Goal: Task Accomplishment & Management: Use online tool/utility

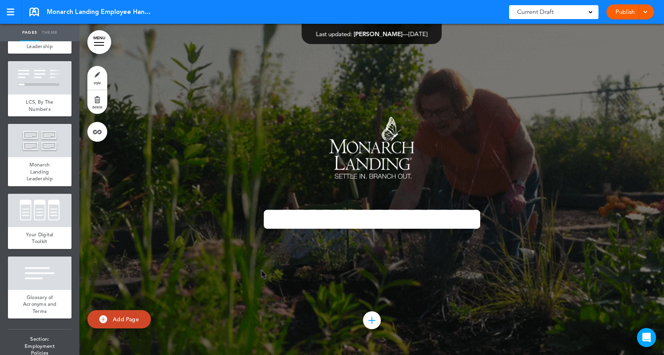
scroll to position [913, 0]
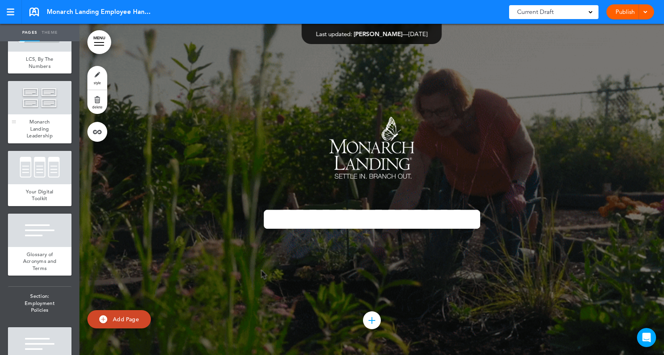
click at [40, 114] on div at bounding box center [40, 97] width 64 height 33
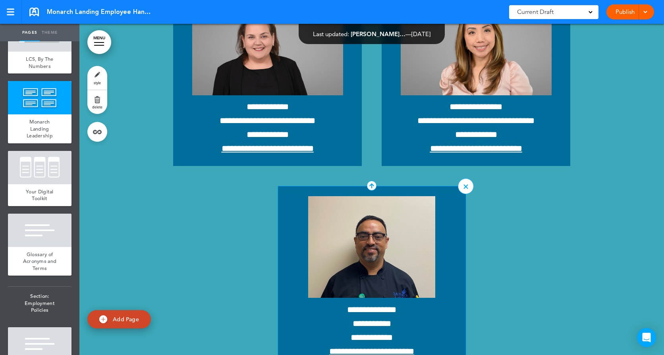
scroll to position [7289, 0]
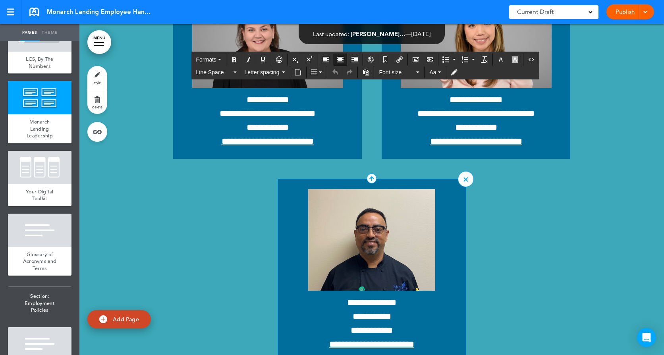
click at [293, 210] on p at bounding box center [372, 242] width 168 height 106
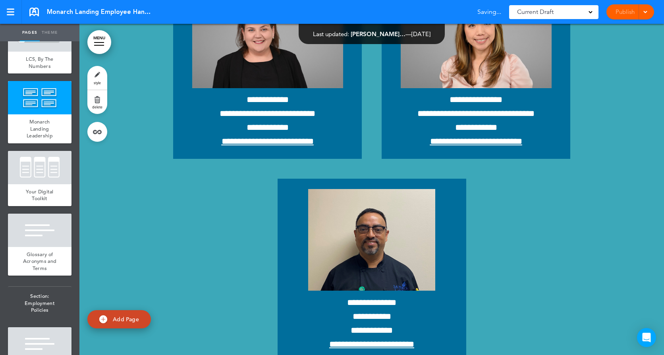
click at [288, 223] on p at bounding box center [372, 242] width 168 height 106
drag, startPoint x: 278, startPoint y: 314, endPoint x: 379, endPoint y: 315, distance: 100.5
click at [379, 315] on div "**********" at bounding box center [372, 270] width 189 height 183
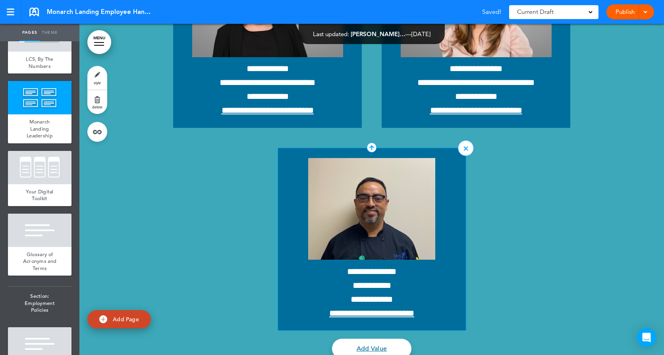
scroll to position [7328, 0]
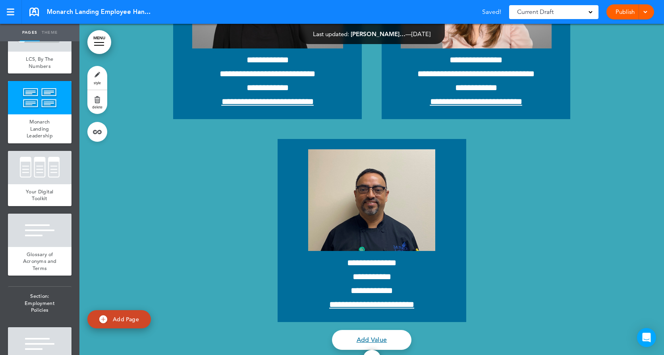
click at [369, 350] on div at bounding box center [372, 359] width 18 height 18
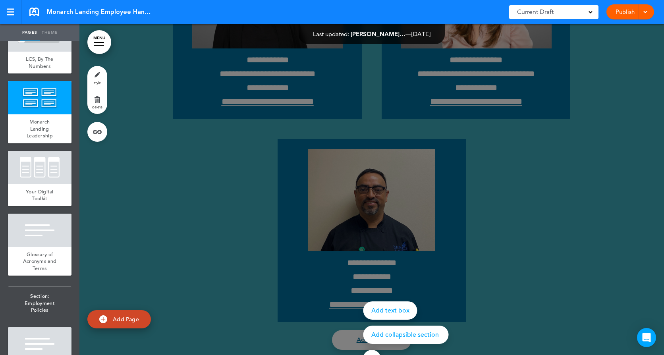
click at [315, 324] on div at bounding box center [411, 177] width 664 height 355
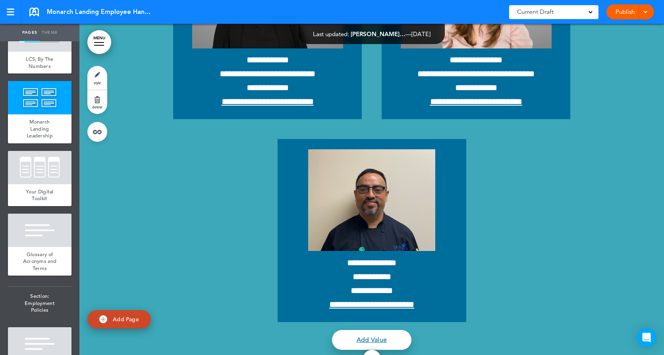
click at [374, 332] on link "Add Value" at bounding box center [371, 340] width 79 height 20
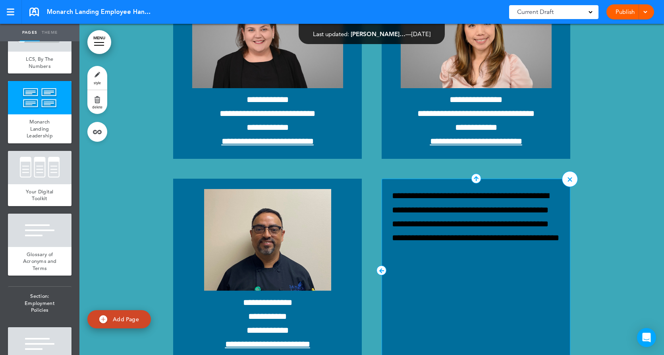
scroll to position [7328, 0]
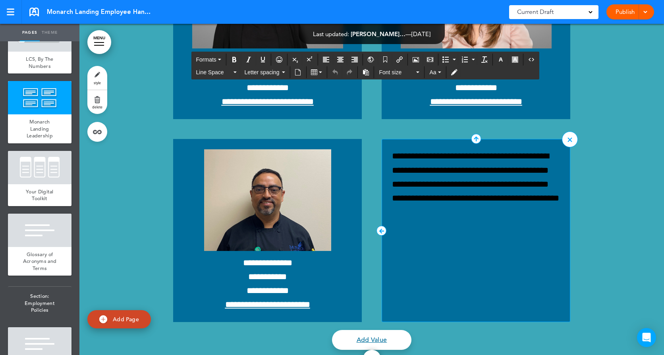
click at [421, 193] on p "**********" at bounding box center [476, 177] width 168 height 56
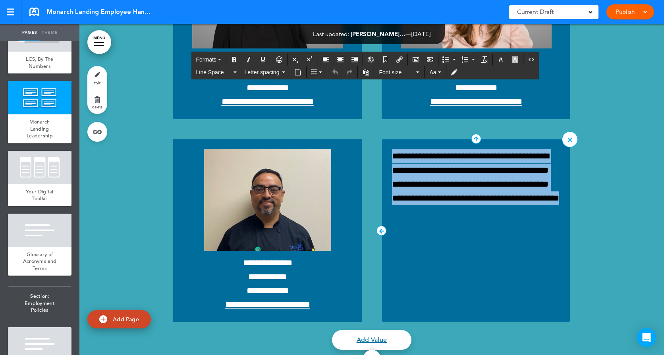
drag, startPoint x: 438, startPoint y: 197, endPoint x: 380, endPoint y: 148, distance: 75.9
click at [382, 148] on div "**********" at bounding box center [476, 230] width 189 height 183
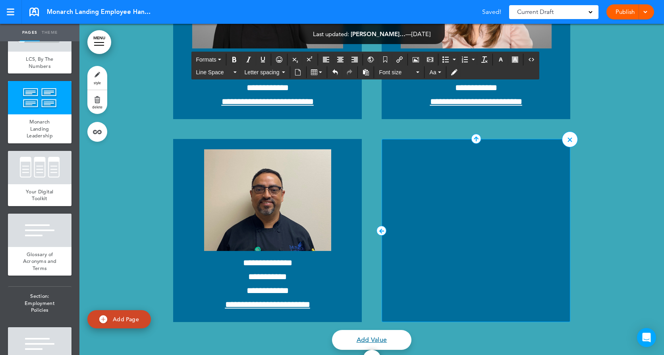
click at [419, 149] on p at bounding box center [476, 156] width 168 height 14
click at [417, 55] on button "Airmason image" at bounding box center [415, 59] width 13 height 11
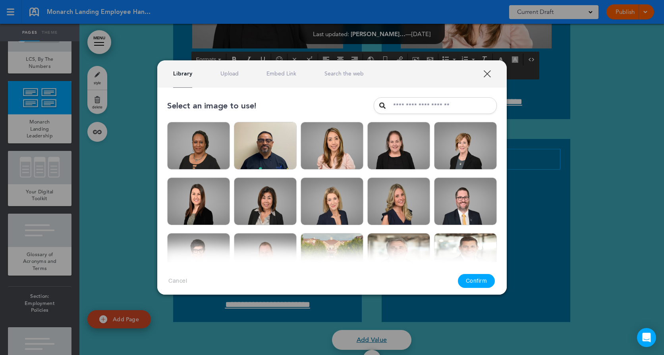
click at [234, 75] on link "Upload" at bounding box center [229, 74] width 18 height 8
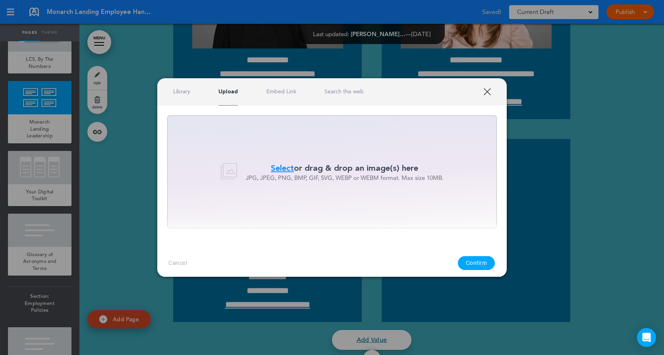
click at [277, 164] on span "Select" at bounding box center [282, 168] width 23 height 12
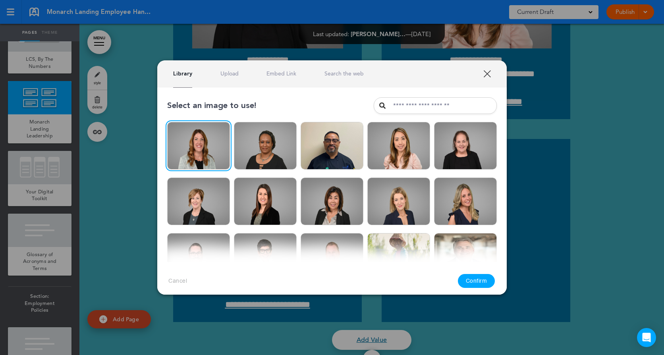
click at [471, 278] on button "Confirm" at bounding box center [476, 281] width 37 height 14
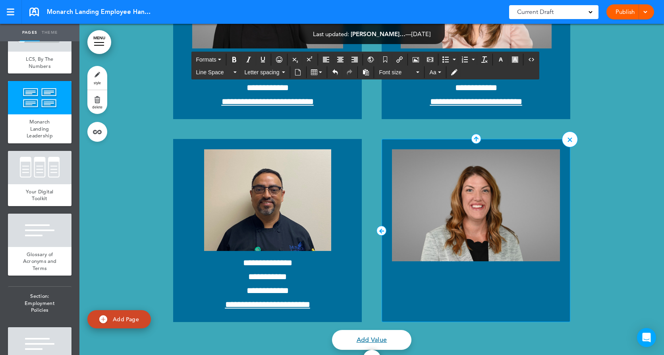
click at [475, 224] on img at bounding box center [476, 205] width 168 height 112
click at [252, 218] on img at bounding box center [267, 200] width 127 height 102
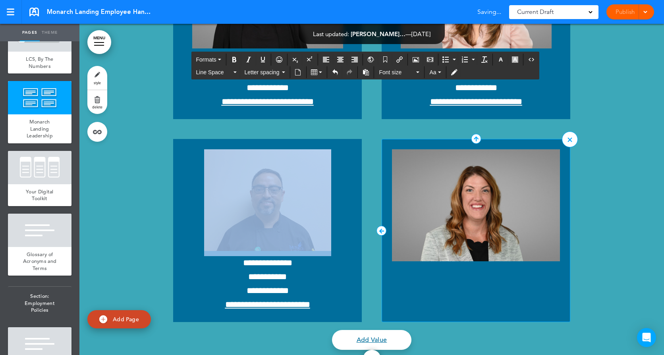
click at [553, 252] on img at bounding box center [476, 205] width 168 height 112
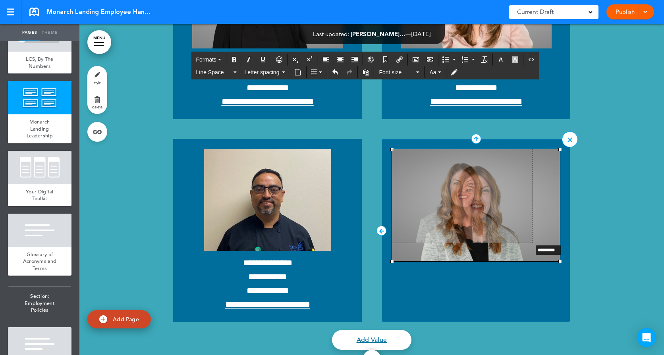
drag, startPoint x: 556, startPoint y: 254, endPoint x: 528, endPoint y: 236, distance: 33.4
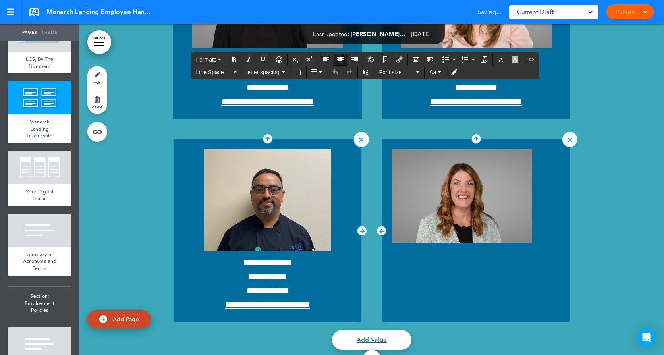
click at [272, 208] on img at bounding box center [267, 200] width 127 height 102
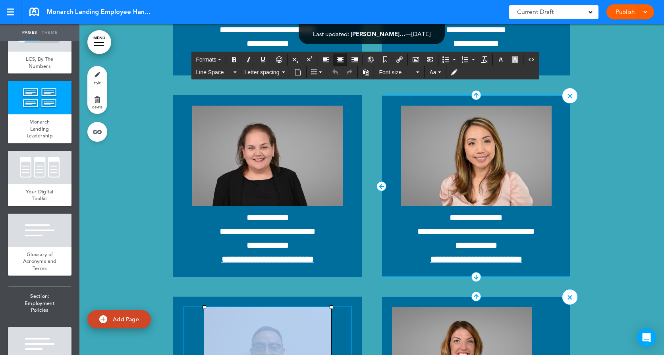
scroll to position [7170, 0]
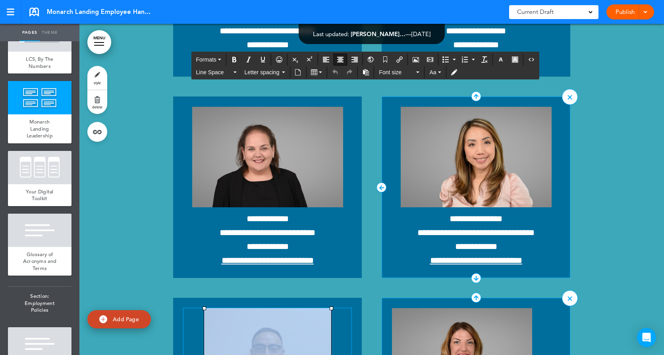
click at [471, 187] on img at bounding box center [476, 157] width 151 height 100
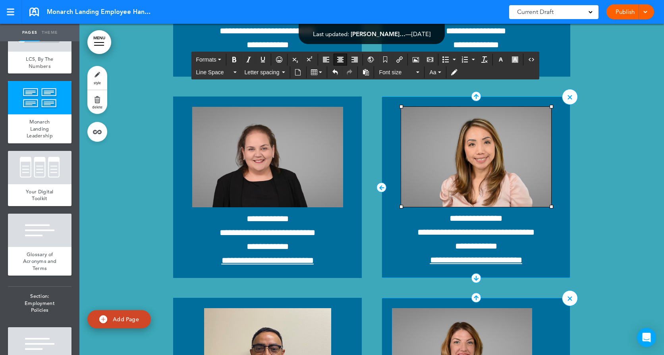
click at [403, 248] on p "**********" at bounding box center [476, 240] width 168 height 56
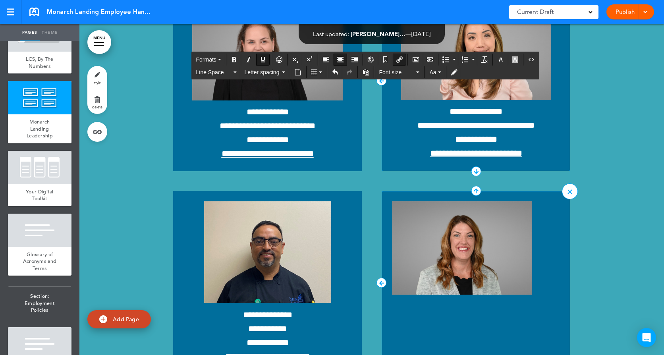
scroll to position [7289, 0]
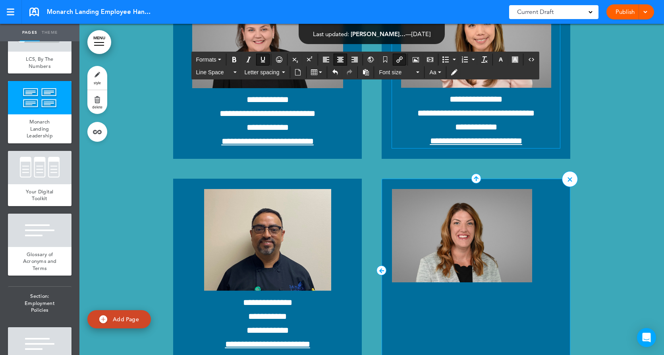
click at [447, 243] on img at bounding box center [462, 235] width 140 height 93
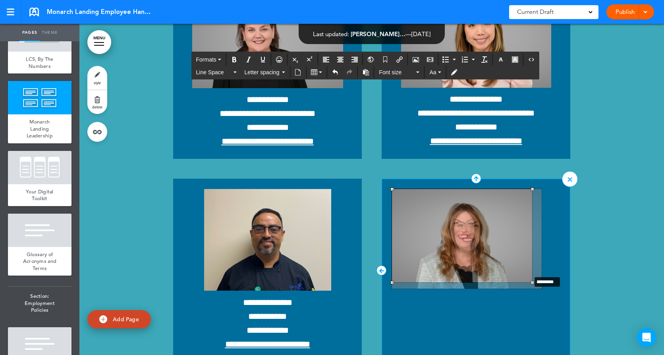
drag, startPoint x: 528, startPoint y: 276, endPoint x: 534, endPoint y: 282, distance: 9.0
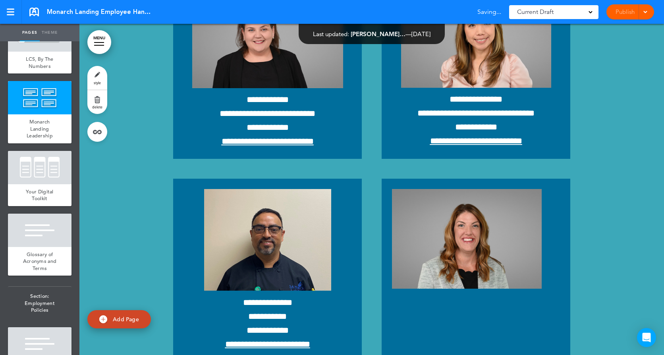
click at [438, 254] on img at bounding box center [467, 239] width 150 height 100
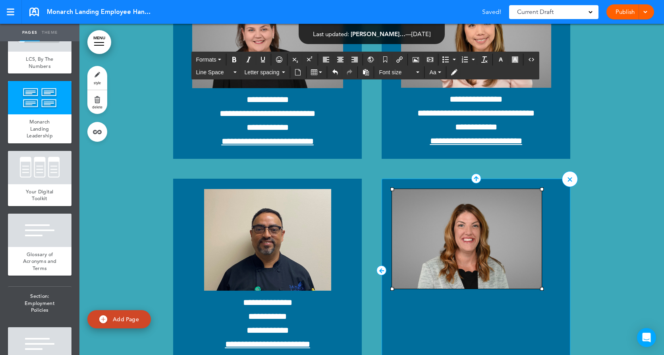
drag, startPoint x: 411, startPoint y: 254, endPoint x: 461, endPoint y: 249, distance: 51.1
click at [461, 249] on img at bounding box center [467, 239] width 150 height 100
click at [338, 57] on icon "Align center" at bounding box center [340, 59] width 6 height 6
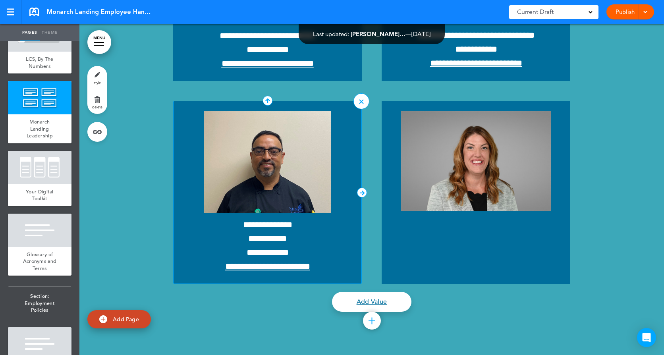
scroll to position [7368, 0]
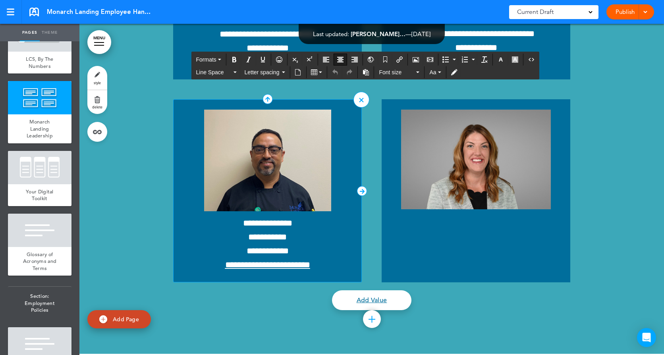
click at [268, 223] on p "**********" at bounding box center [267, 244] width 168 height 56
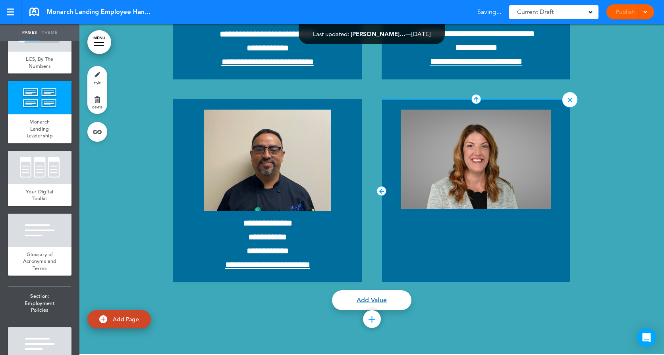
click at [498, 219] on div at bounding box center [476, 190] width 189 height 183
click at [244, 219] on span "**********" at bounding box center [267, 223] width 49 height 9
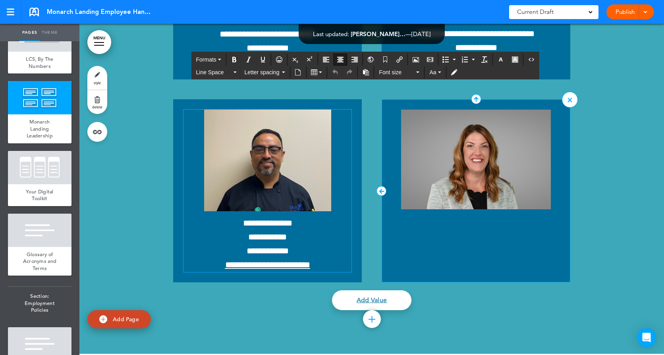
click at [476, 226] on div at bounding box center [476, 190] width 189 height 183
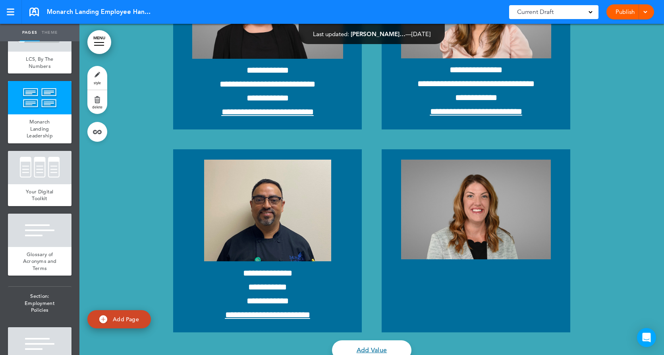
scroll to position [7328, 0]
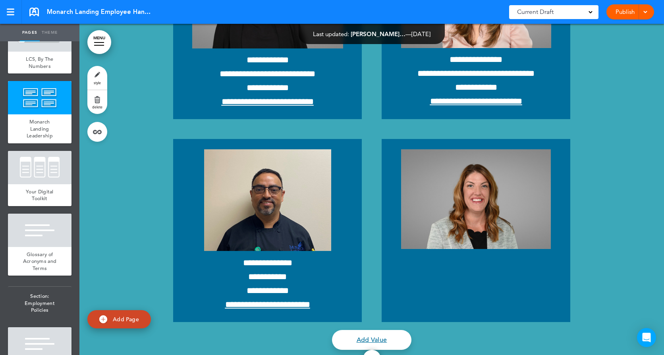
click at [269, 286] on span "**********" at bounding box center [268, 290] width 42 height 9
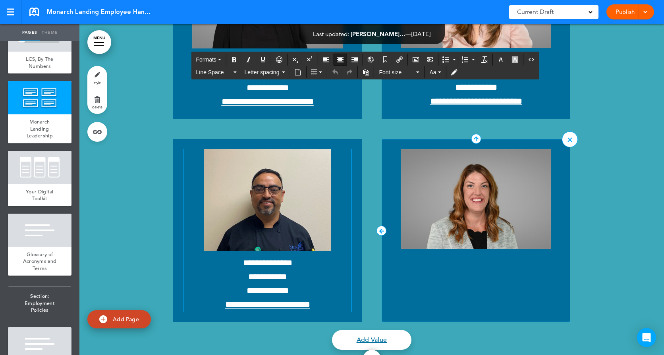
click at [502, 263] on div at bounding box center [476, 230] width 189 height 183
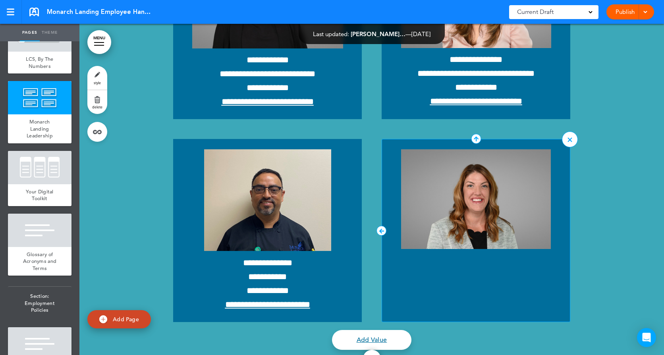
drag, startPoint x: 468, startPoint y: 263, endPoint x: 458, endPoint y: 266, distance: 10.6
click at [458, 266] on div at bounding box center [476, 230] width 189 height 183
click at [96, 41] on link "MENU" at bounding box center [99, 42] width 24 height 24
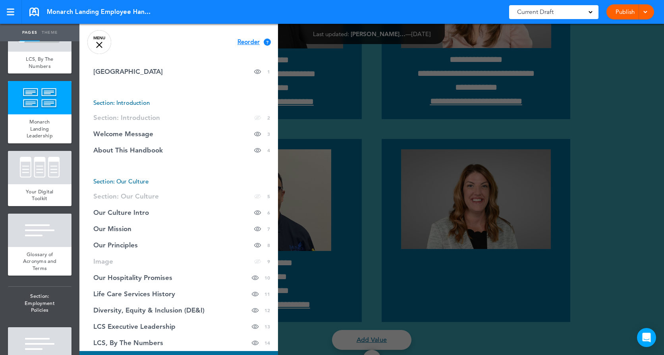
click at [581, 155] on div at bounding box center [411, 177] width 664 height 355
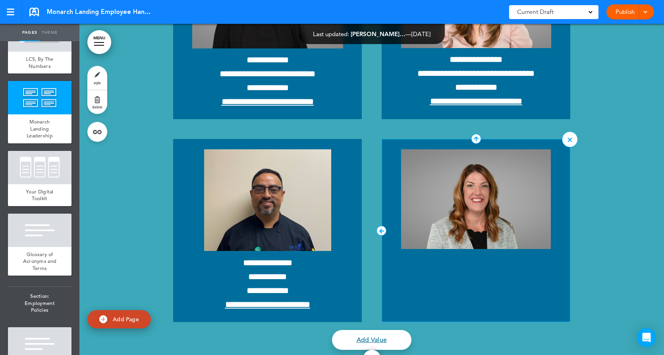
click at [472, 263] on div at bounding box center [476, 230] width 189 height 183
click at [365, 334] on link "Add Value" at bounding box center [371, 340] width 79 height 20
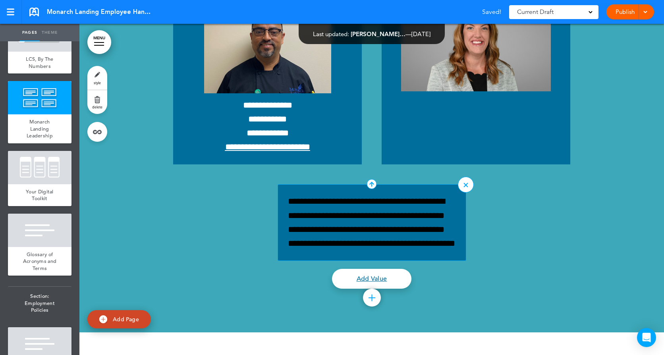
scroll to position [7487, 0]
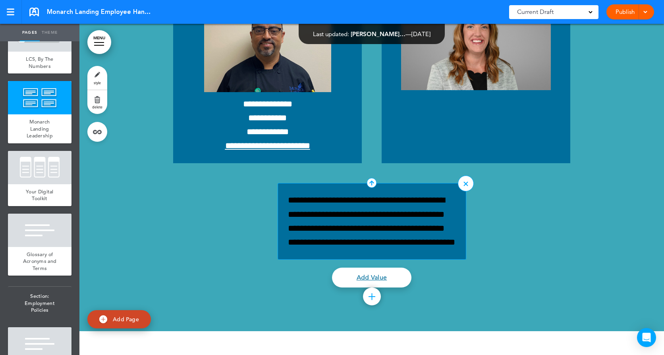
click at [434, 199] on p "**********" at bounding box center [372, 221] width 168 height 56
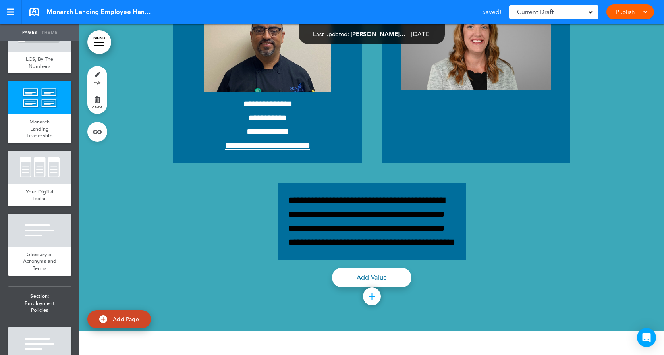
click at [0, 0] on div at bounding box center [0, 0] width 0 height 0
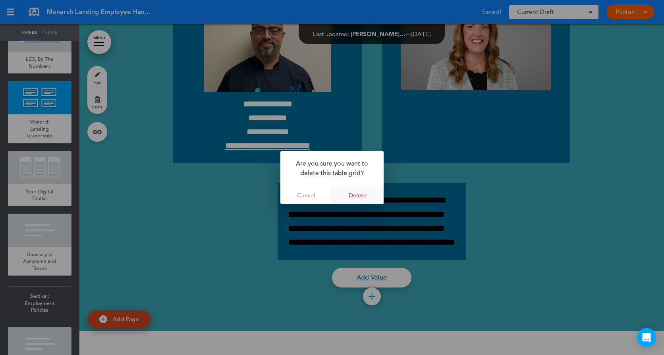
click at [345, 195] on link "Delete" at bounding box center [358, 195] width 52 height 18
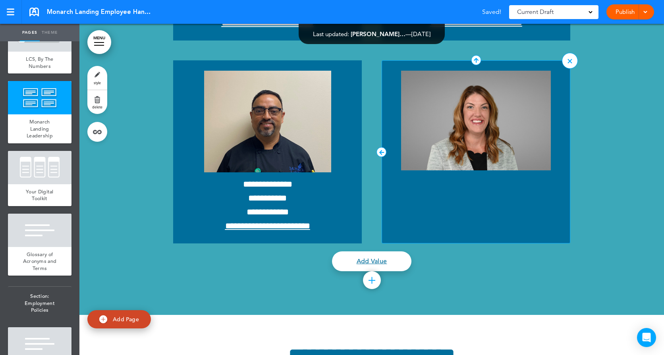
scroll to position [7368, 0]
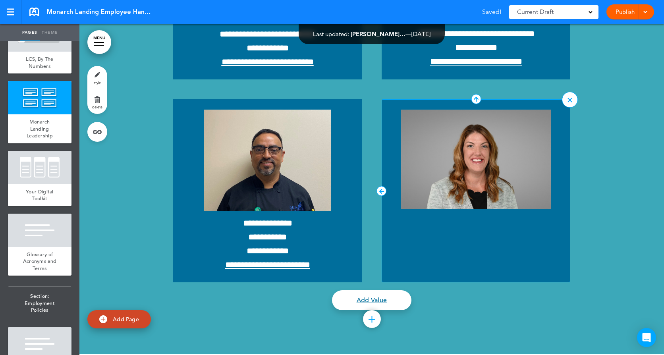
click at [465, 222] on div at bounding box center [476, 190] width 189 height 183
click at [253, 219] on span "**********" at bounding box center [267, 223] width 49 height 9
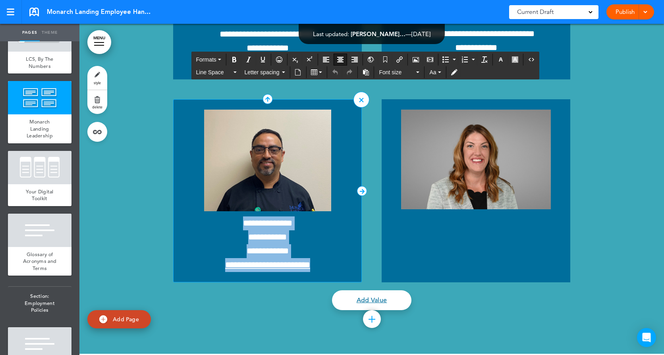
drag, startPoint x: 242, startPoint y: 217, endPoint x: 313, endPoint y: 268, distance: 86.8
click at [313, 268] on div "**********" at bounding box center [267, 190] width 189 height 183
copy p "**********"
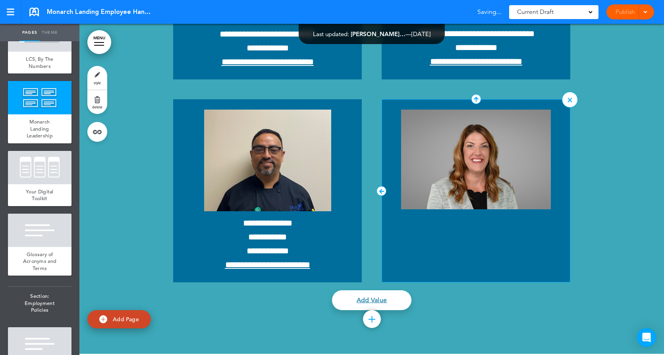
click at [481, 237] on div at bounding box center [476, 190] width 189 height 183
click at [270, 249] on p "**********" at bounding box center [267, 244] width 168 height 56
click at [484, 230] on div at bounding box center [476, 190] width 189 height 183
click at [438, 244] on div at bounding box center [476, 190] width 189 height 183
click at [453, 224] on div at bounding box center [476, 190] width 189 height 183
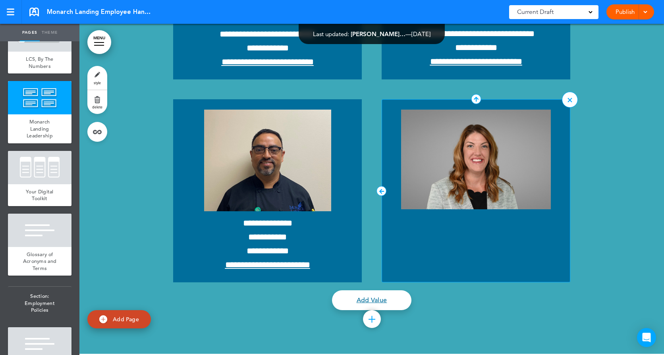
click at [463, 237] on div at bounding box center [476, 190] width 189 height 183
click at [43, 29] on link "Theme" at bounding box center [50, 32] width 20 height 17
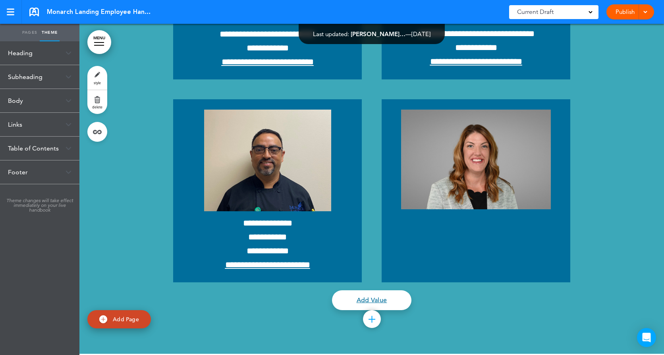
click at [37, 47] on div "Heading" at bounding box center [39, 52] width 79 height 23
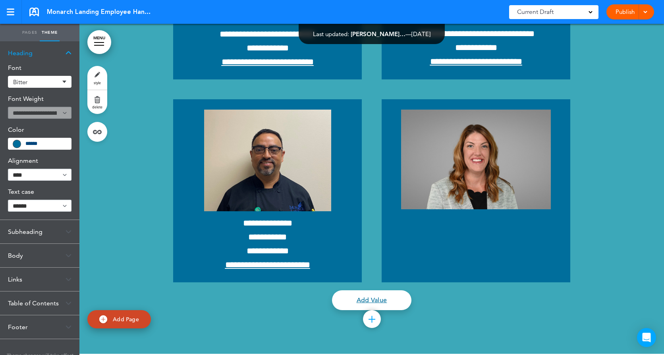
click at [37, 47] on div "Heading" at bounding box center [39, 52] width 79 height 23
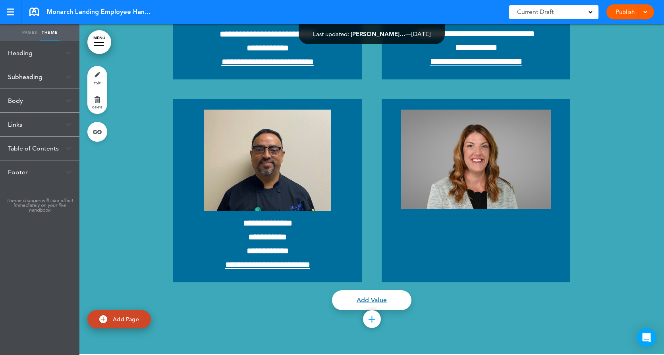
click at [91, 73] on link "style" at bounding box center [97, 78] width 20 height 24
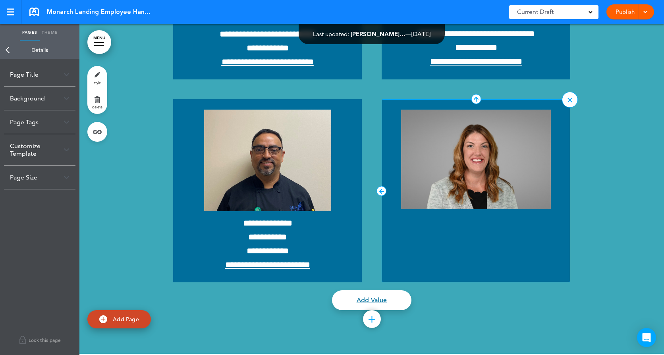
click at [469, 253] on div at bounding box center [476, 190] width 189 height 183
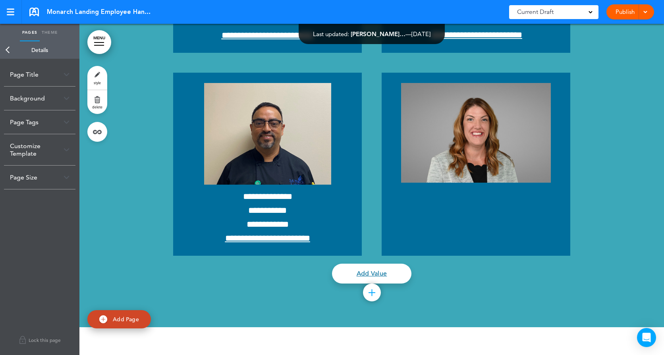
scroll to position [7448, 0]
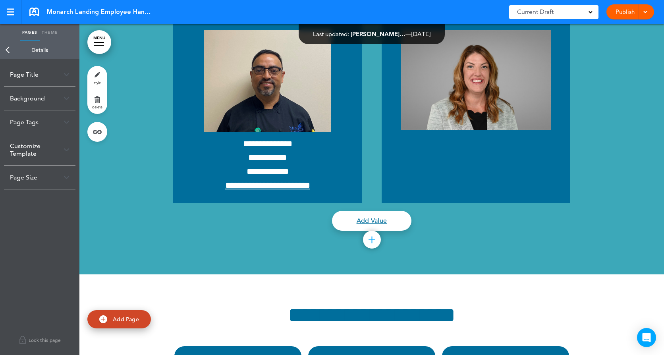
click at [369, 238] on div at bounding box center [372, 240] width 18 height 18
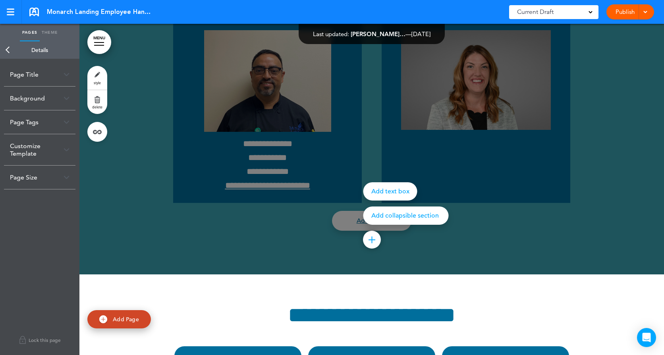
click at [382, 185] on div "Add text box" at bounding box center [390, 191] width 54 height 18
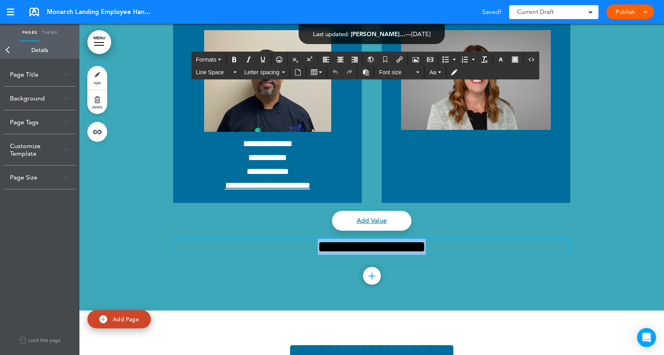
drag, startPoint x: 436, startPoint y: 241, endPoint x: 268, endPoint y: 243, distance: 168.8
click at [268, 243] on h2 "**********" at bounding box center [371, 247] width 397 height 16
copy h2 "**********"
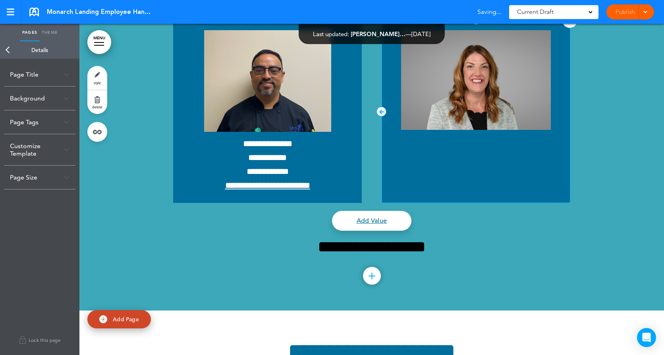
click at [440, 138] on div at bounding box center [476, 111] width 189 height 183
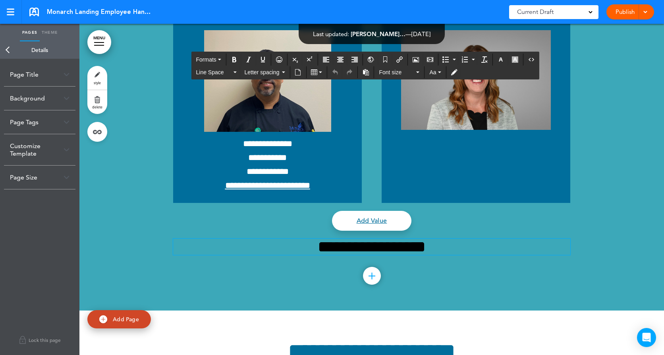
click at [442, 244] on h2 "**********" at bounding box center [371, 247] width 397 height 16
drag, startPoint x: 444, startPoint y: 243, endPoint x: 279, endPoint y: 247, distance: 164.8
click at [279, 247] on h2 "**********" at bounding box center [371, 247] width 397 height 16
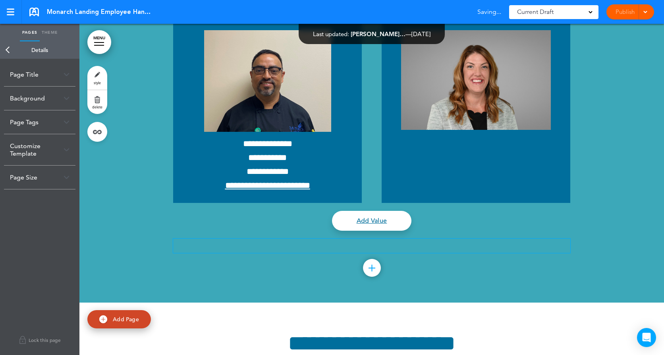
click at [370, 259] on div at bounding box center [372, 268] width 18 height 18
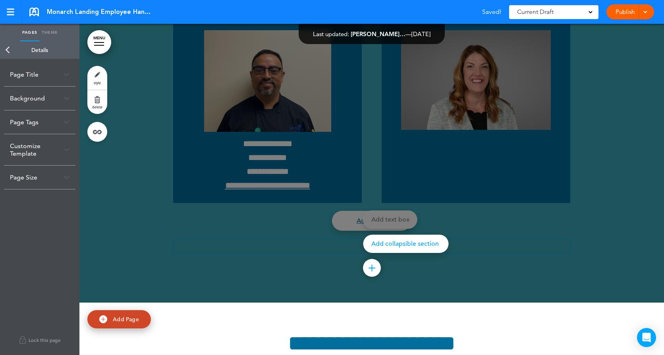
click at [286, 253] on div at bounding box center [411, 177] width 664 height 355
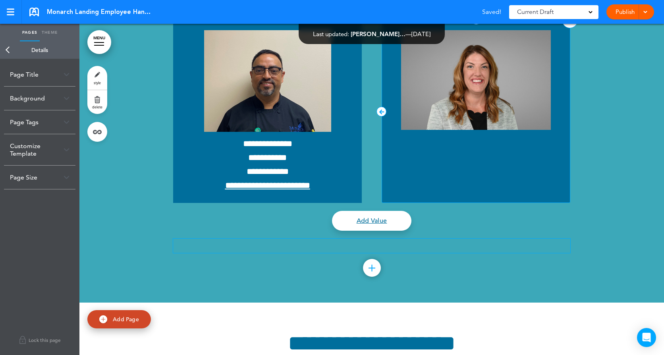
click at [457, 149] on div at bounding box center [476, 111] width 189 height 183
click at [368, 262] on div at bounding box center [372, 268] width 18 height 18
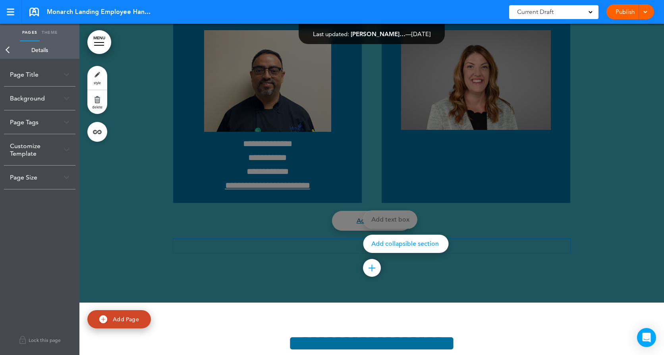
click at [380, 214] on div "Add text box Add collapsible section ? In order to add a collapsible section, o…" at bounding box center [405, 231] width 85 height 42
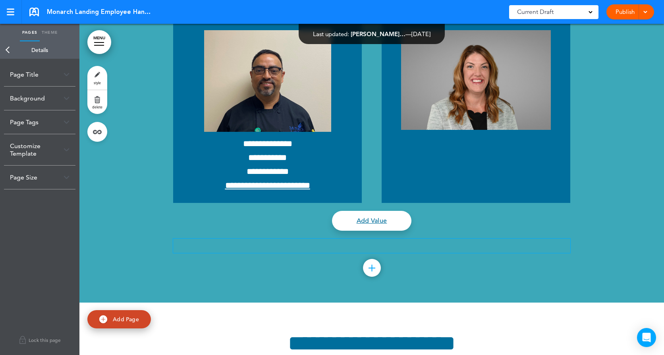
click at [365, 239] on p at bounding box center [371, 246] width 397 height 14
drag, startPoint x: 183, startPoint y: 232, endPoint x: 179, endPoint y: 243, distance: 11.8
click at [179, 243] on p at bounding box center [371, 246] width 397 height 14
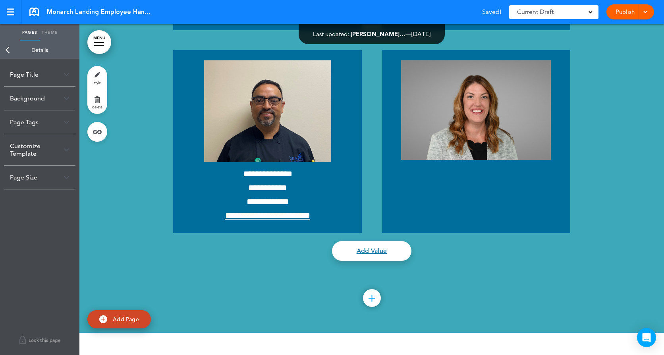
scroll to position [7368, 0]
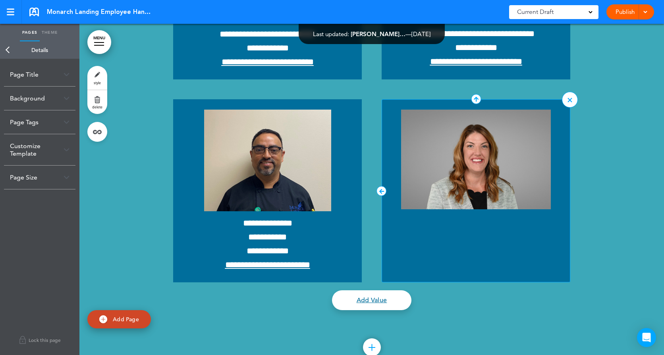
click at [378, 186] on icon at bounding box center [381, 191] width 10 height 10
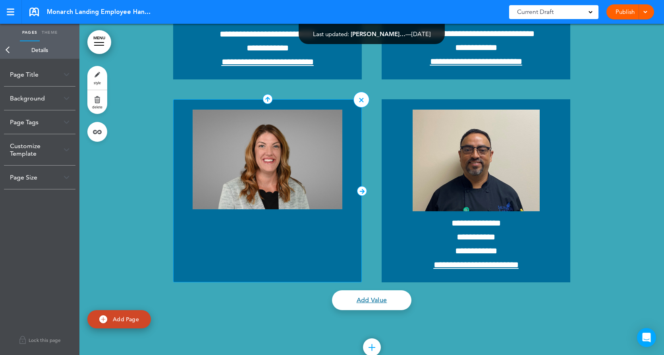
click at [288, 229] on div at bounding box center [267, 190] width 189 height 183
click at [290, 245] on div at bounding box center [267, 190] width 189 height 183
click at [365, 291] on link "Add Value" at bounding box center [371, 300] width 79 height 20
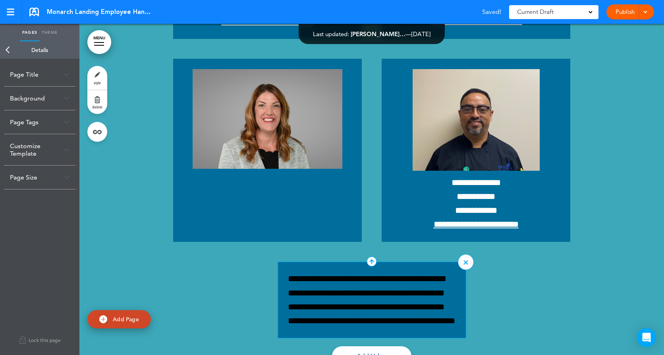
scroll to position [7448, 0]
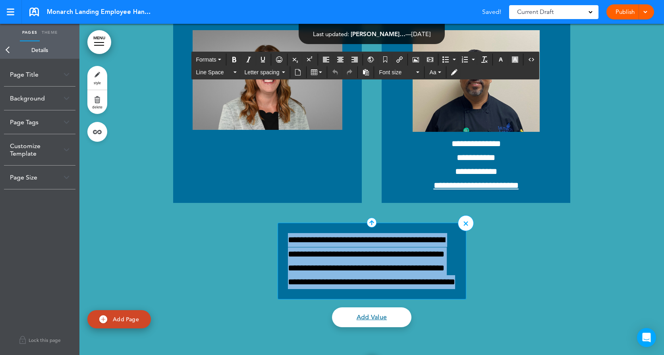
drag, startPoint x: 341, startPoint y: 277, endPoint x: 274, endPoint y: 229, distance: 81.7
click at [278, 229] on div "**********" at bounding box center [372, 261] width 189 height 77
copy p "**********"
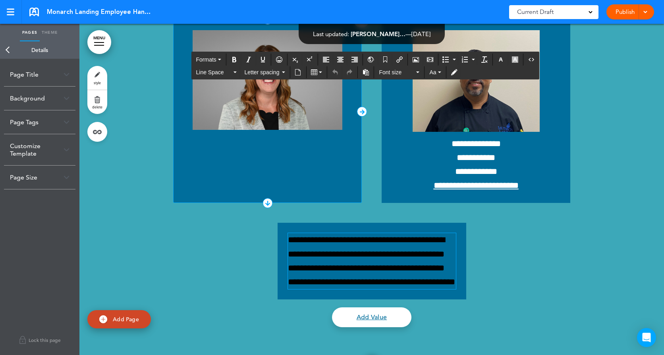
click at [227, 154] on div at bounding box center [267, 111] width 189 height 183
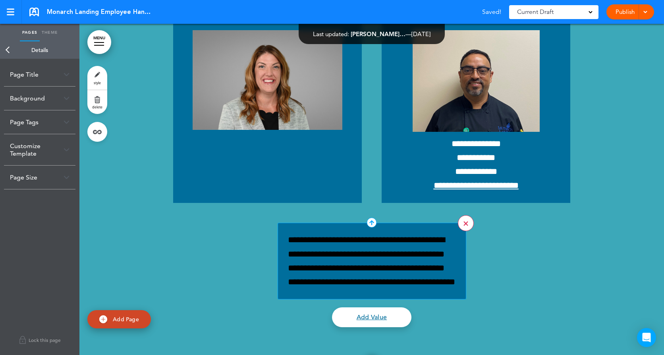
drag, startPoint x: 455, startPoint y: 235, endPoint x: 459, endPoint y: 219, distance: 16.7
click at [455, 235] on div "**********" at bounding box center [372, 261] width 189 height 77
click at [460, 215] on link at bounding box center [466, 223] width 16 height 16
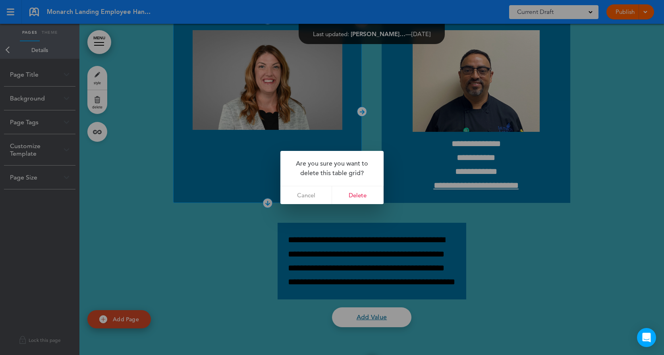
click at [346, 192] on link "Delete" at bounding box center [358, 195] width 52 height 18
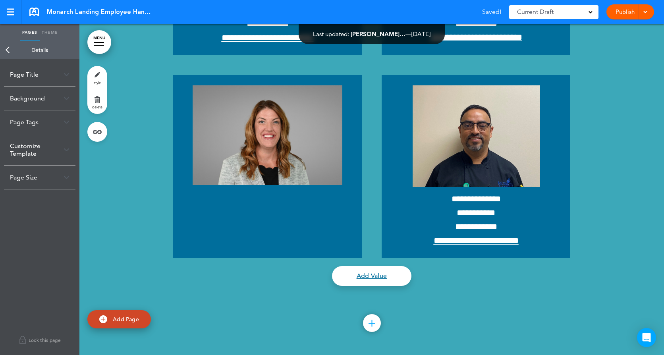
scroll to position [7289, 0]
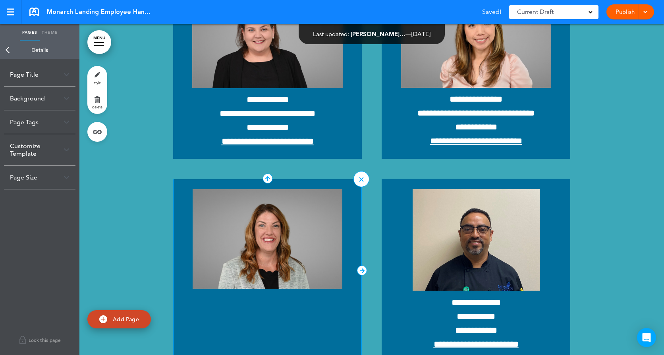
click at [270, 302] on div at bounding box center [267, 270] width 189 height 183
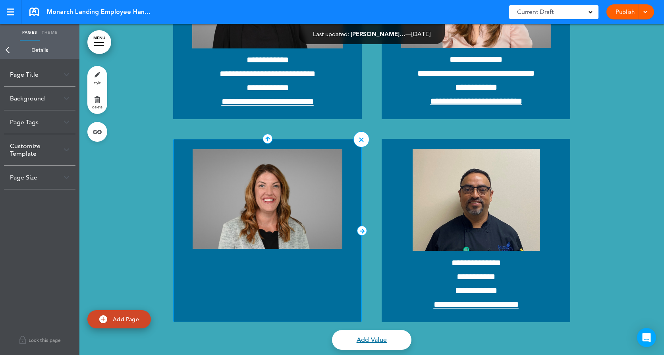
click at [342, 266] on div at bounding box center [267, 230] width 189 height 183
click at [376, 332] on link "Add Value" at bounding box center [371, 340] width 79 height 20
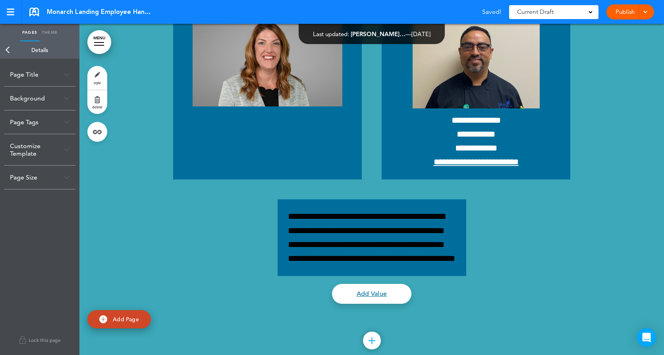
scroll to position [7487, 0]
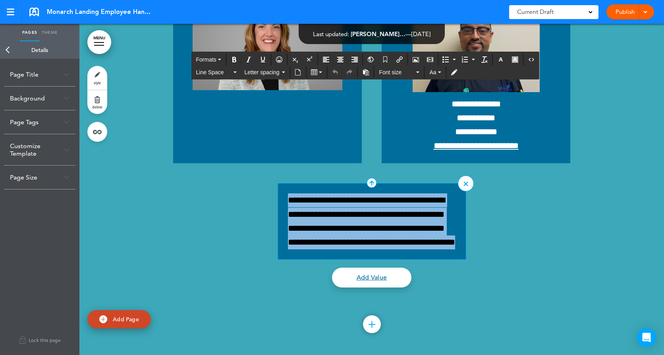
drag, startPoint x: 332, startPoint y: 238, endPoint x: 283, endPoint y: 196, distance: 65.1
click at [283, 196] on div "**********" at bounding box center [372, 221] width 189 height 77
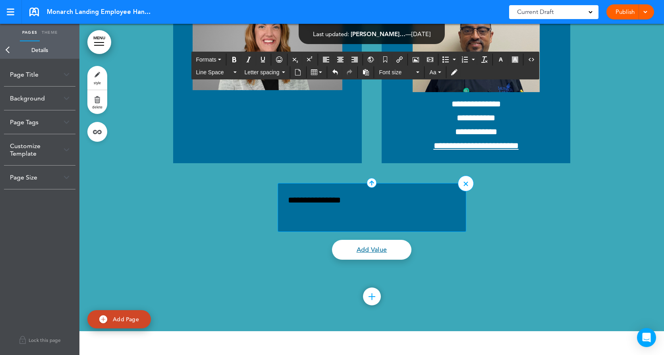
drag, startPoint x: 285, startPoint y: 193, endPoint x: 295, endPoint y: 198, distance: 11.0
click at [288, 193] on p "**********" at bounding box center [372, 200] width 168 height 14
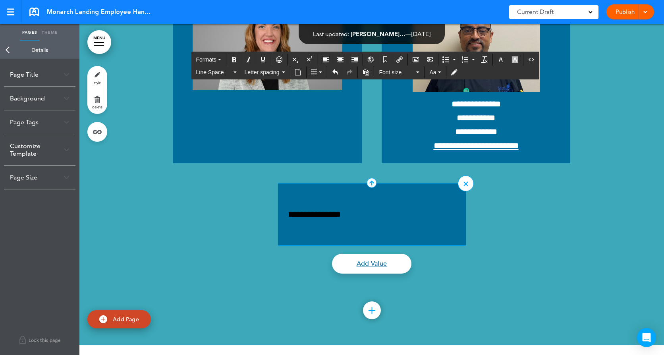
click at [307, 193] on p at bounding box center [372, 200] width 168 height 14
click at [339, 208] on p "**********" at bounding box center [372, 215] width 168 height 14
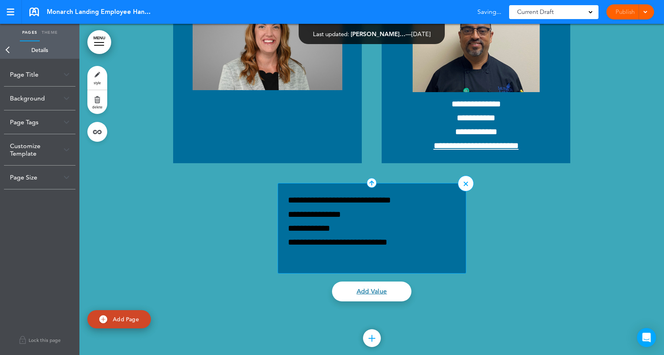
click at [287, 195] on div "**********" at bounding box center [372, 228] width 189 height 91
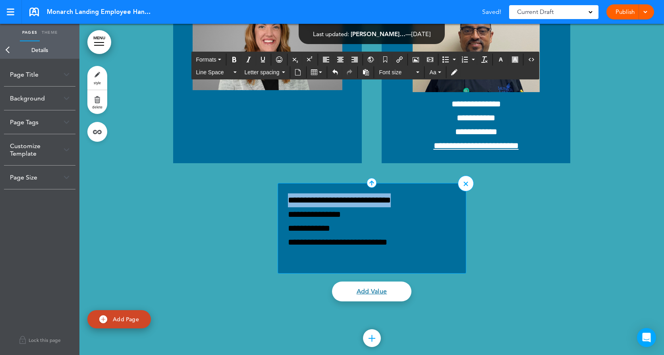
drag, startPoint x: 286, startPoint y: 195, endPoint x: 360, endPoint y: 225, distance: 79.9
click at [360, 225] on div "**********" at bounding box center [372, 228] width 168 height 70
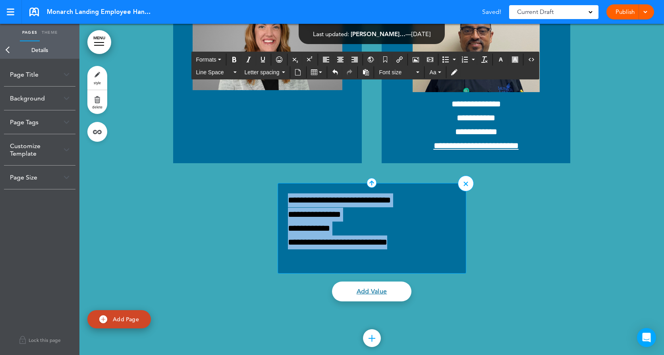
drag, startPoint x: 392, startPoint y: 235, endPoint x: 286, endPoint y: 185, distance: 116.7
click at [286, 185] on div "**********" at bounding box center [372, 228] width 189 height 91
click at [438, 75] on button "Aa" at bounding box center [435, 72] width 18 height 11
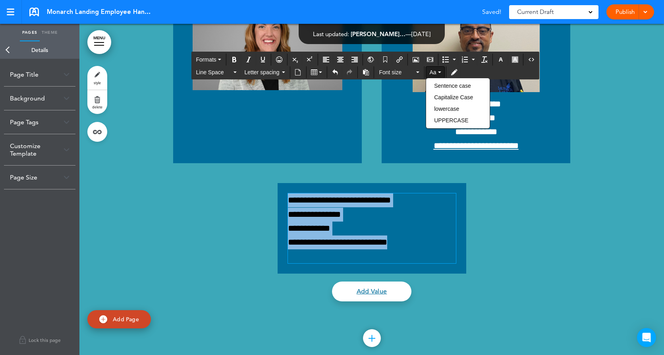
click at [440, 75] on button "Aa" at bounding box center [435, 72] width 18 height 11
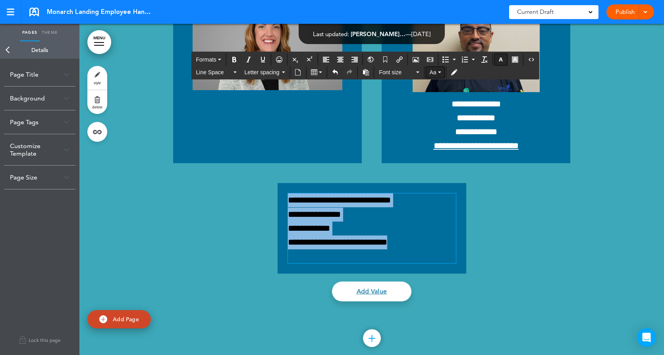
click at [502, 61] on icon "button" at bounding box center [501, 59] width 6 height 6
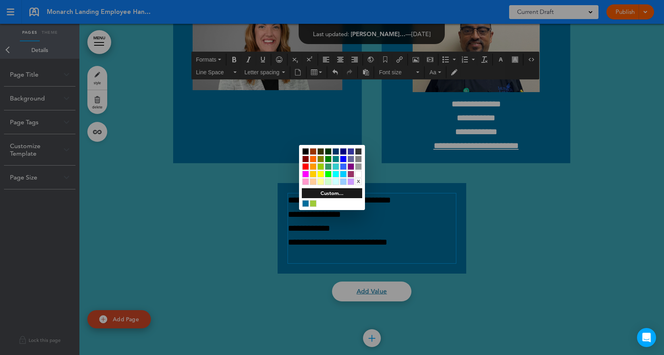
click at [360, 174] on div at bounding box center [358, 174] width 7 height 7
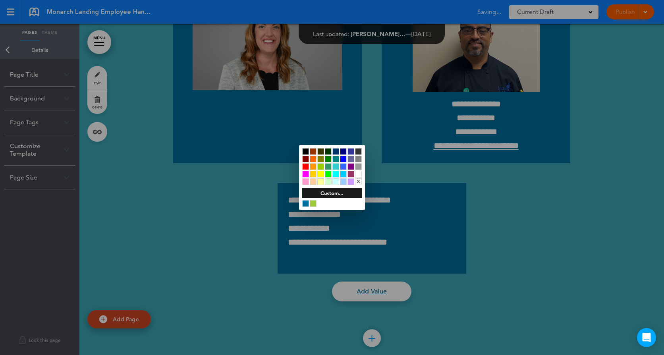
click at [352, 225] on div at bounding box center [332, 177] width 664 height 355
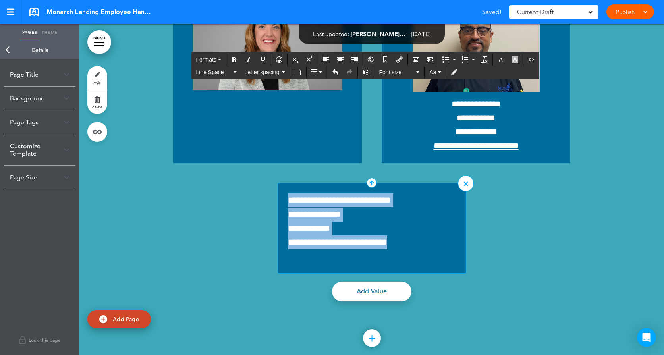
drag, startPoint x: 285, startPoint y: 193, endPoint x: 417, endPoint y: 242, distance: 141.5
click at [417, 242] on div "**********" at bounding box center [372, 228] width 168 height 70
click at [341, 61] on icon "Align center" at bounding box center [340, 59] width 6 height 6
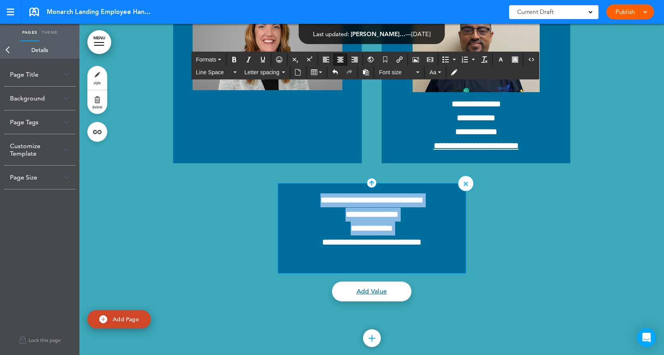
click at [327, 196] on span "**********" at bounding box center [371, 200] width 103 height 9
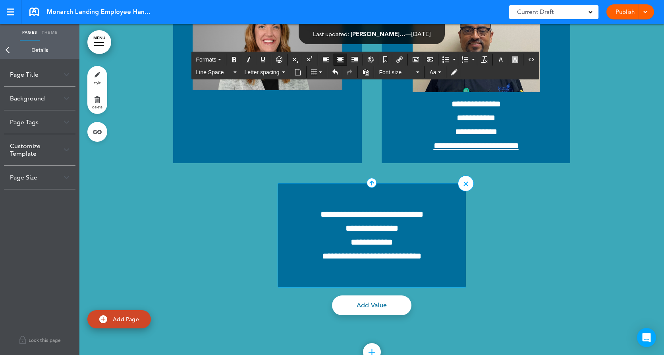
click at [374, 196] on p at bounding box center [372, 200] width 168 height 14
click at [419, 61] on button "Airmason image" at bounding box center [415, 59] width 13 height 11
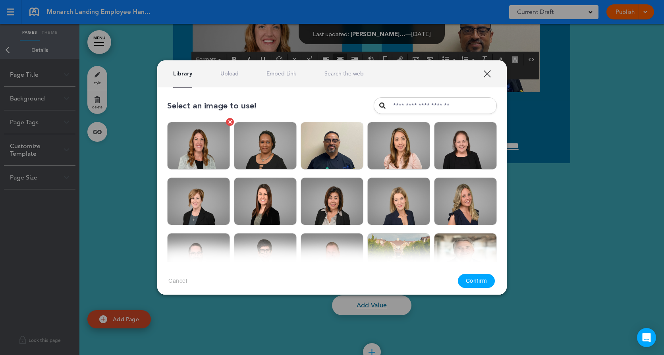
click at [198, 140] on img at bounding box center [198, 146] width 63 height 48
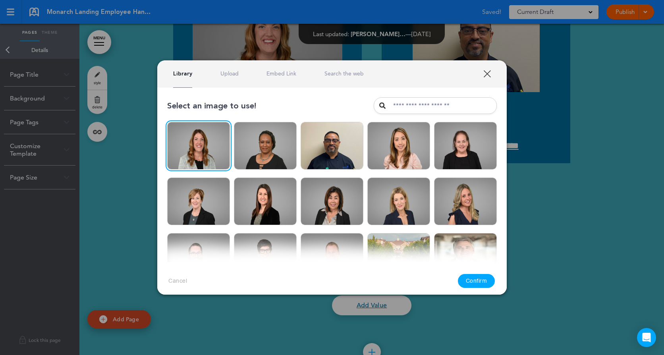
click at [481, 279] on button "Confirm" at bounding box center [476, 281] width 37 height 14
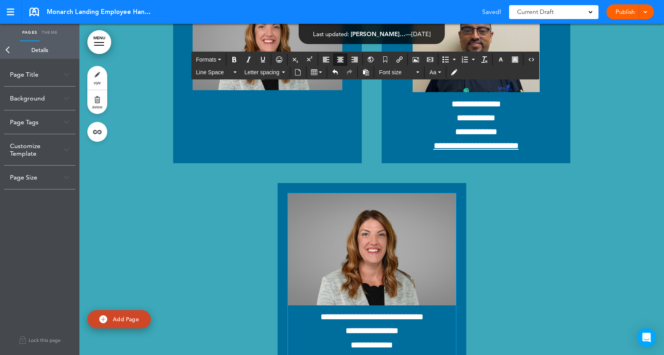
scroll to position [7567, 0]
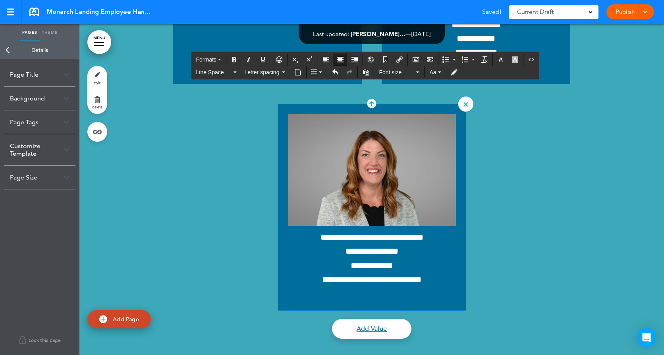
click at [398, 190] on img at bounding box center [372, 170] width 168 height 112
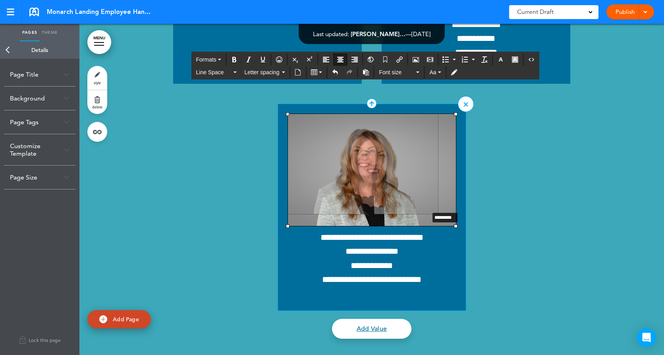
drag, startPoint x: 453, startPoint y: 221, endPoint x: 435, endPoint y: 206, distance: 23.4
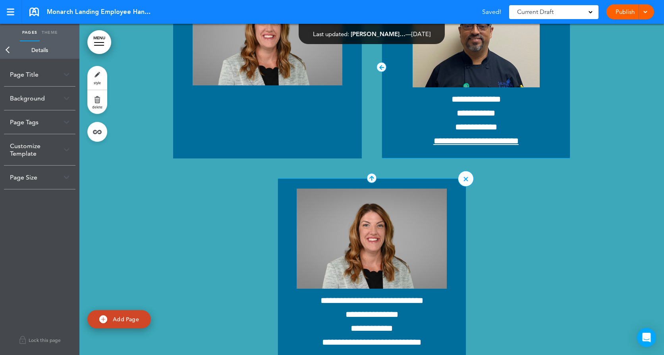
scroll to position [7487, 0]
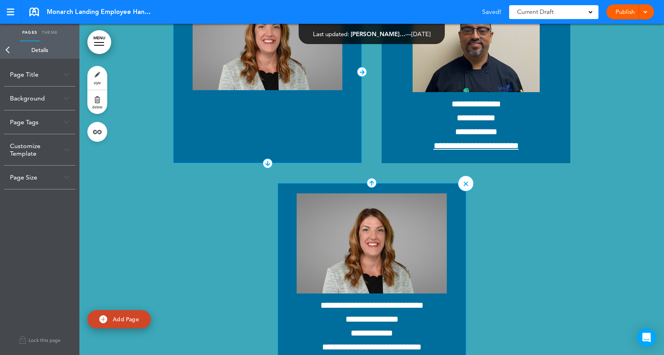
click at [303, 112] on div at bounding box center [267, 71] width 189 height 183
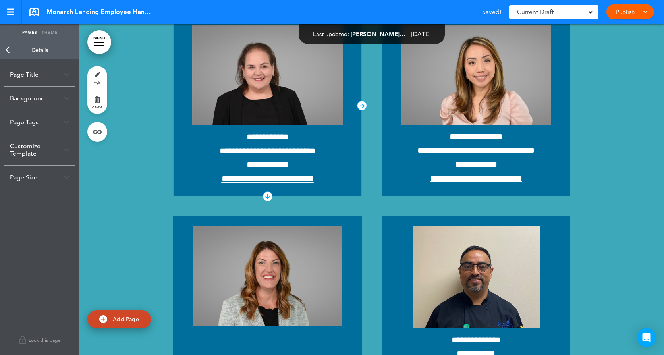
scroll to position [7249, 0]
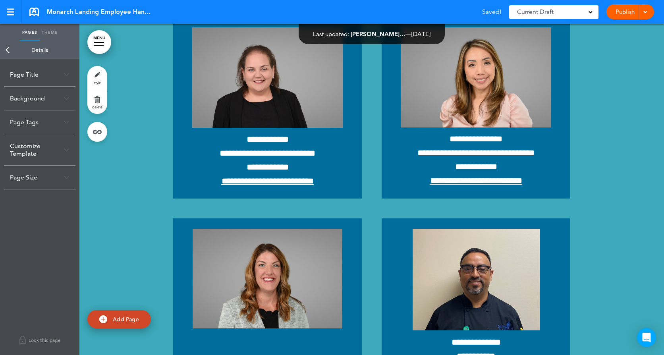
click at [0, 0] on link at bounding box center [0, 0] width 0 height 0
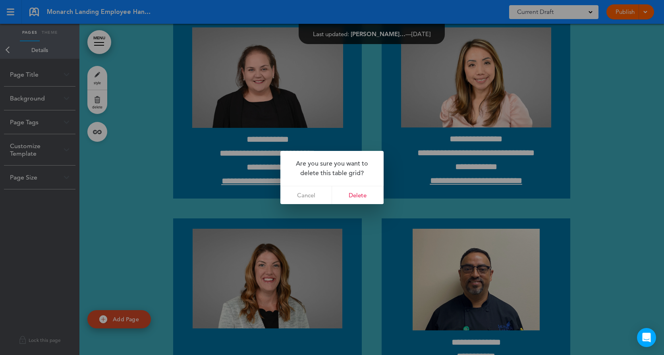
drag, startPoint x: 367, startPoint y: 197, endPoint x: 373, endPoint y: 199, distance: 6.8
click at [367, 197] on link "Delete" at bounding box center [358, 195] width 52 height 18
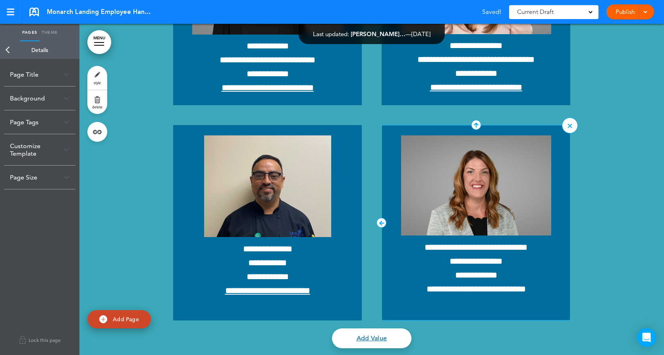
scroll to position [7368, 0]
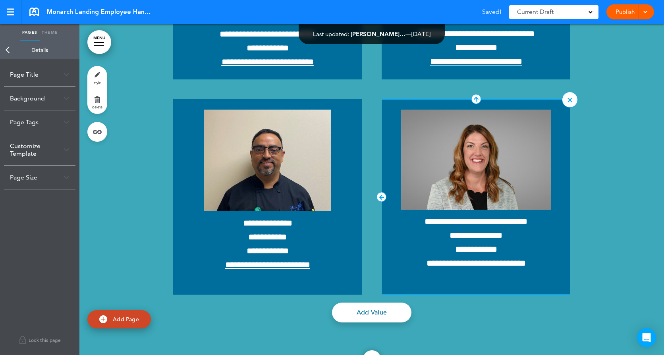
click at [377, 192] on icon at bounding box center [381, 197] width 10 height 10
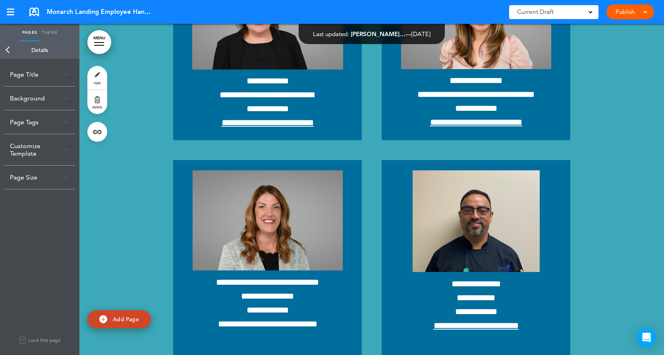
scroll to position [7328, 0]
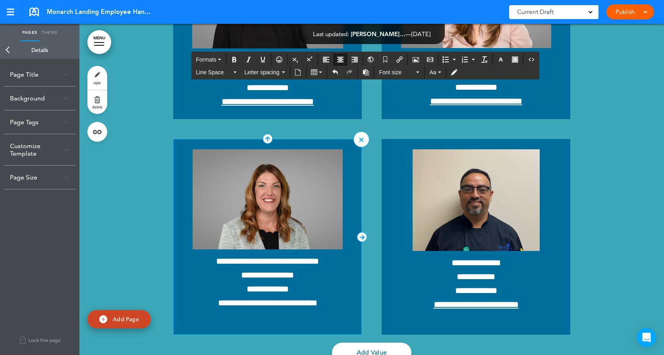
click at [255, 271] on span "**********" at bounding box center [267, 275] width 53 height 9
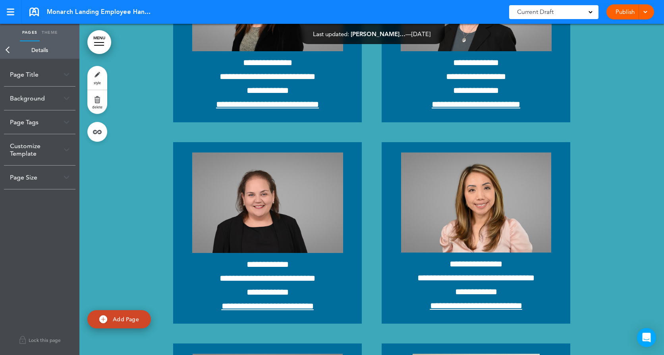
scroll to position [7090, 0]
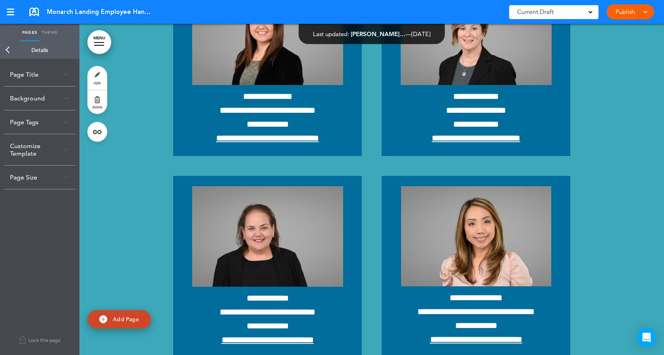
click at [644, 15] on div at bounding box center [644, 11] width 8 height 15
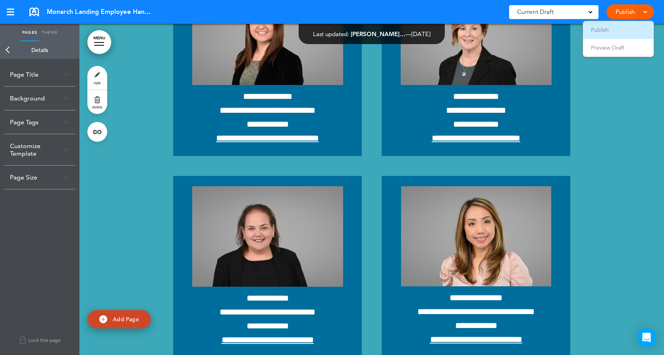
click at [608, 33] on li "Publish" at bounding box center [618, 30] width 71 height 18
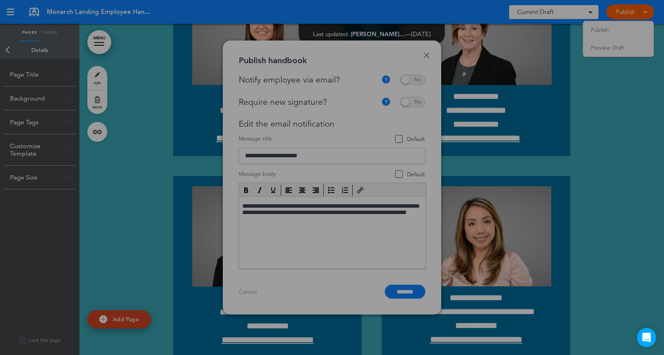
scroll to position [0, 0]
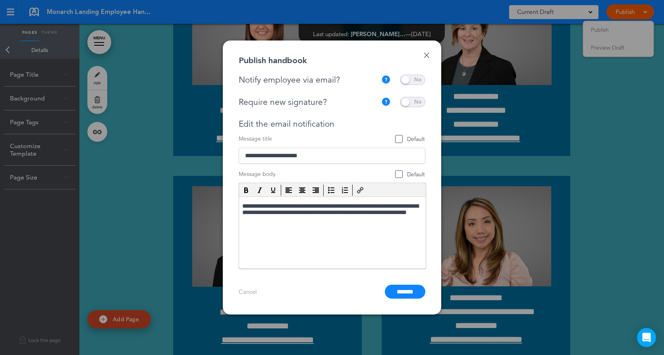
click at [414, 79] on span at bounding box center [412, 80] width 25 height 10
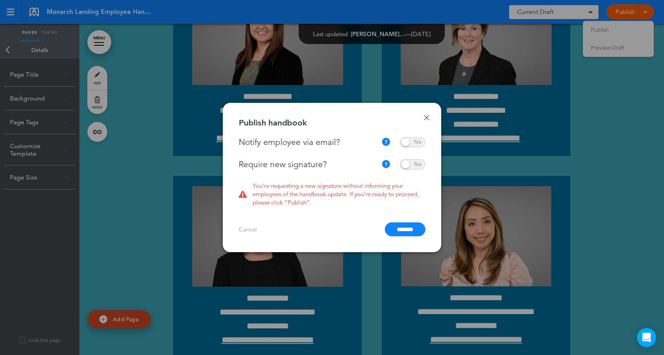
click at [411, 162] on span at bounding box center [412, 164] width 25 height 10
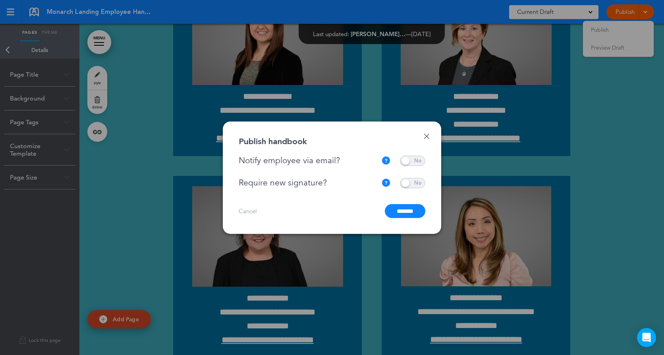
drag, startPoint x: 401, startPoint y: 208, endPoint x: 382, endPoint y: 214, distance: 19.7
click at [401, 207] on input "*******" at bounding box center [405, 211] width 41 height 14
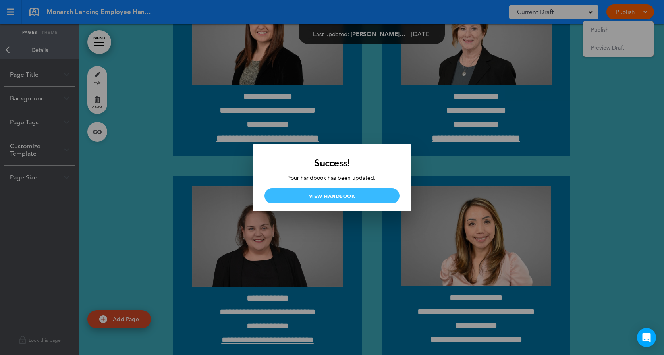
click at [345, 195] on link "View Handbook" at bounding box center [331, 195] width 135 height 15
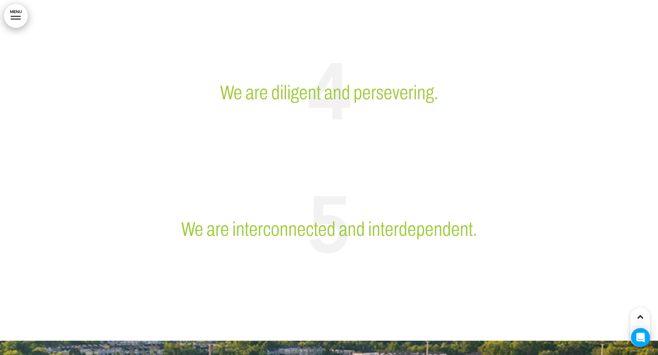
scroll to position [3332, 0]
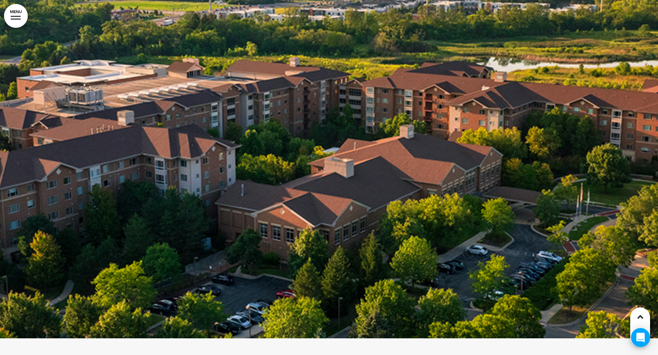
click at [428, 222] on div at bounding box center [329, 160] width 658 height 355
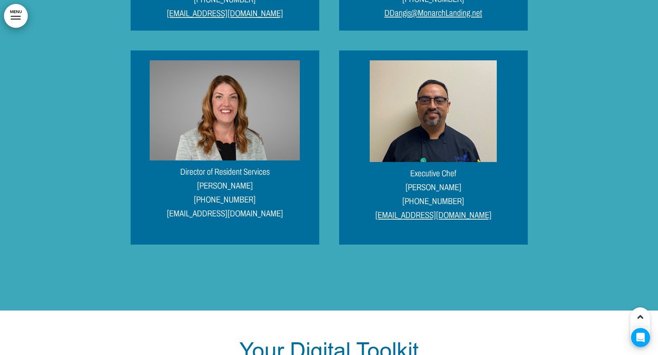
scroll to position [7380, 0]
